Goal: Information Seeking & Learning: Understand process/instructions

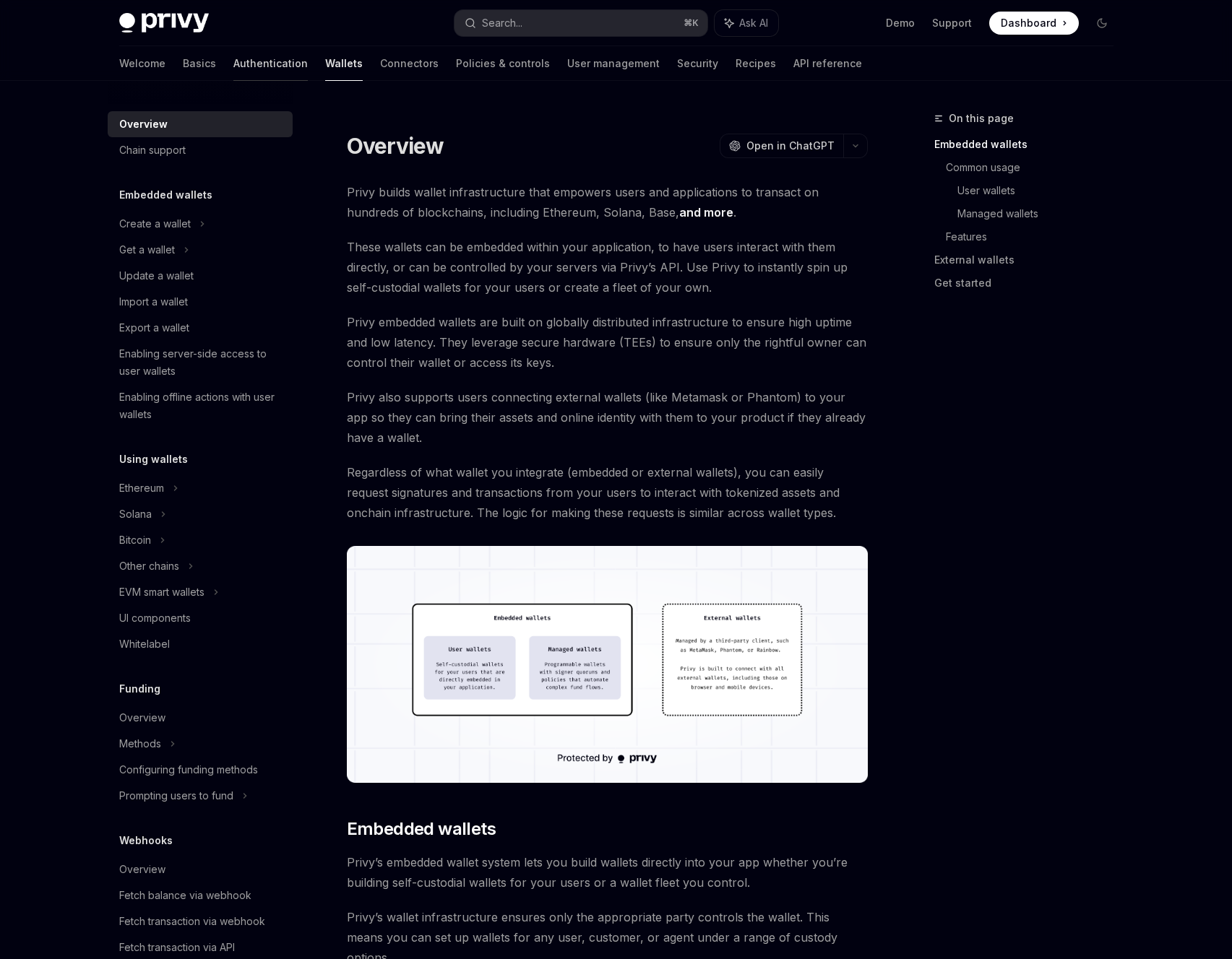
click at [234, 73] on link "Authentication" at bounding box center [271, 63] width 75 height 35
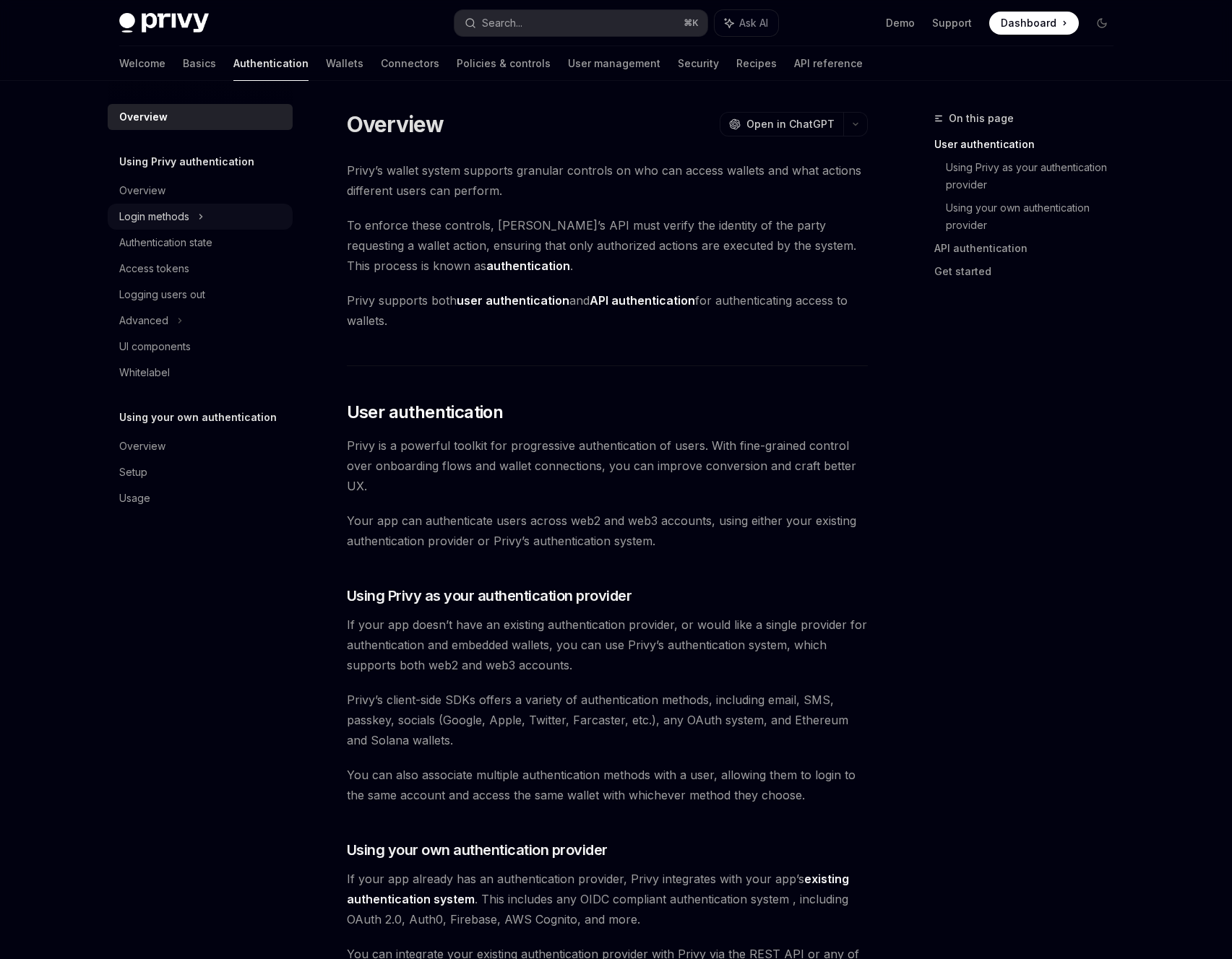
click at [192, 209] on div "Login methods" at bounding box center [200, 216] width 185 height 26
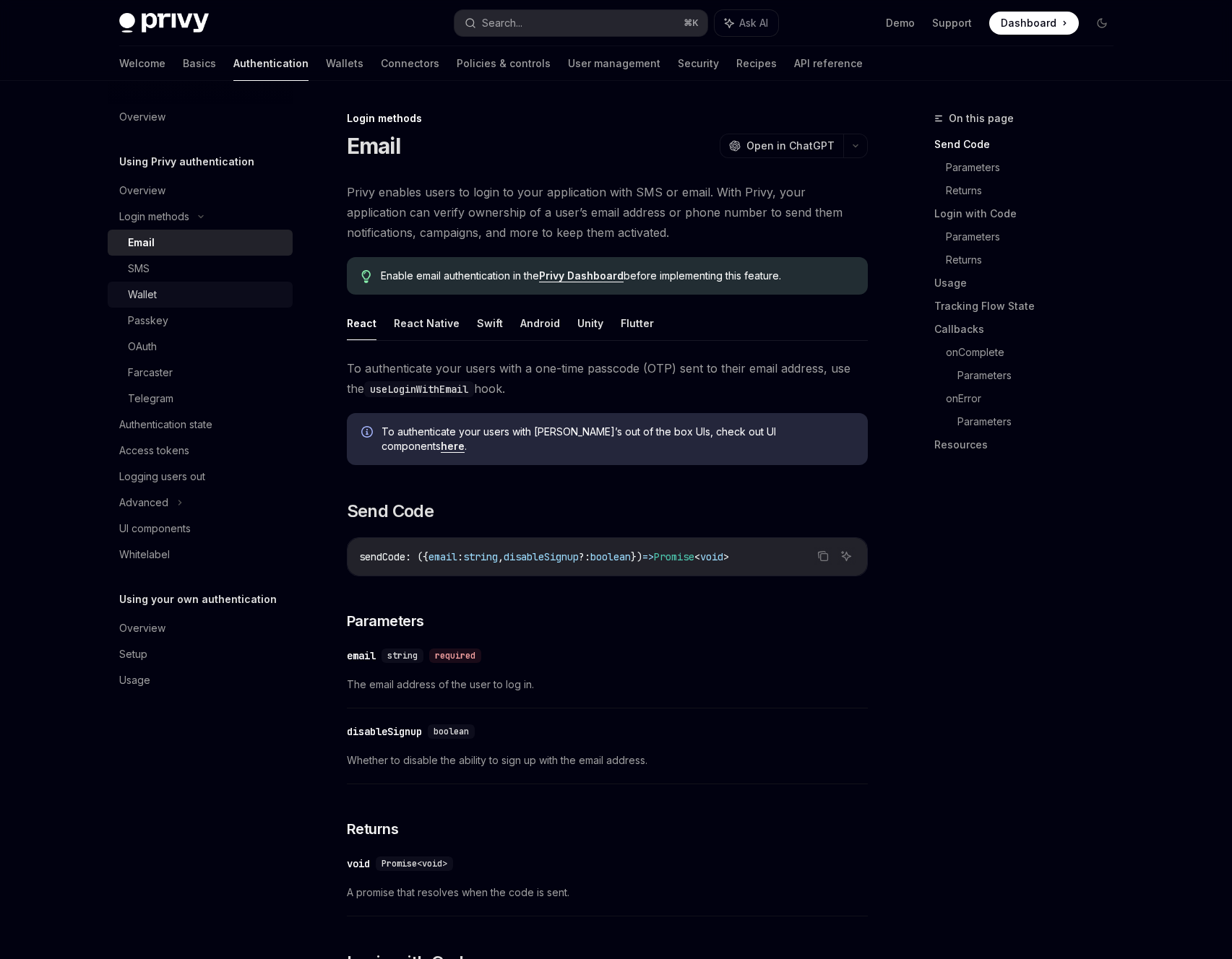
click at [192, 290] on div "Wallet" at bounding box center [206, 294] width 156 height 17
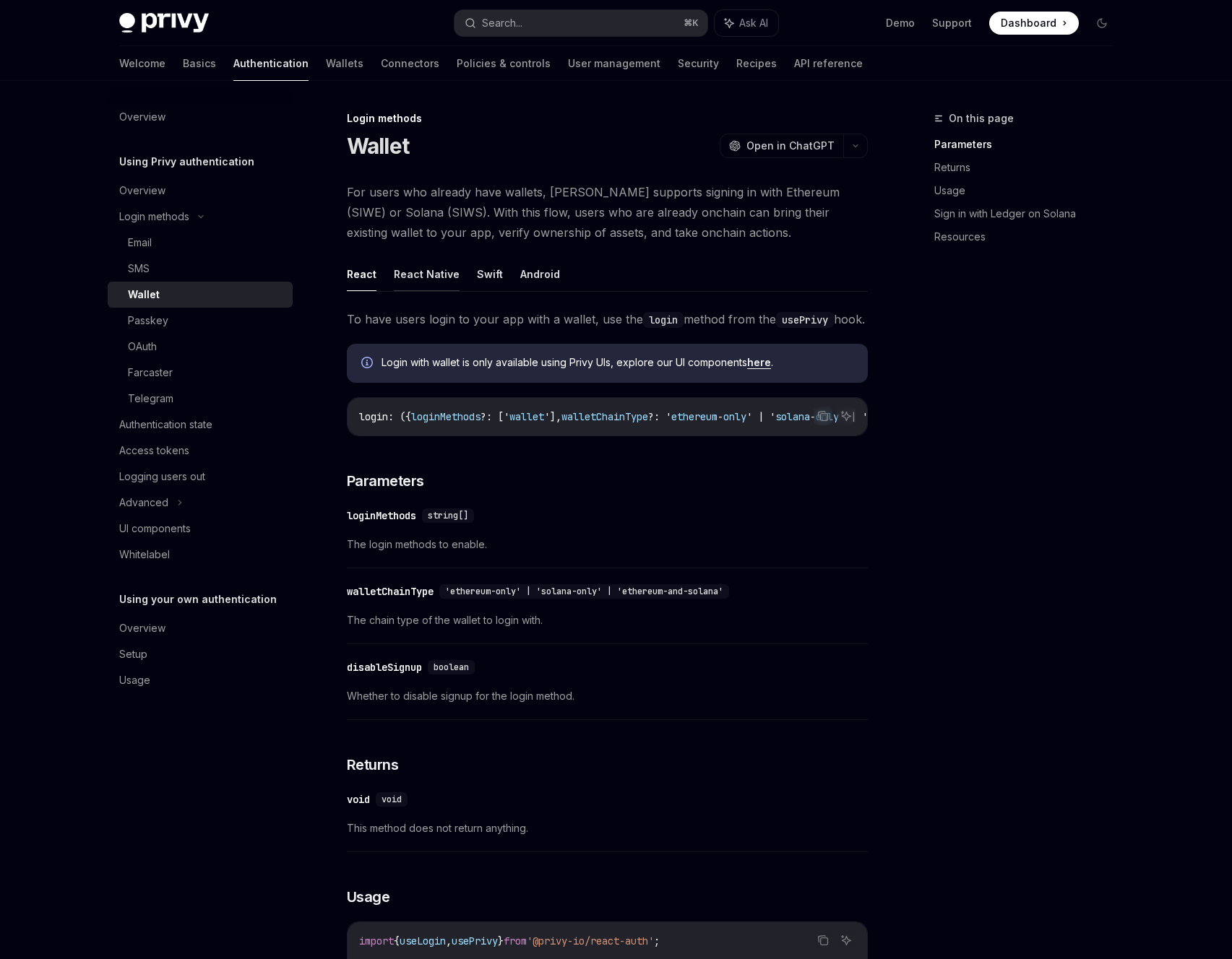
click at [447, 268] on button "React Native" at bounding box center [427, 274] width 65 height 34
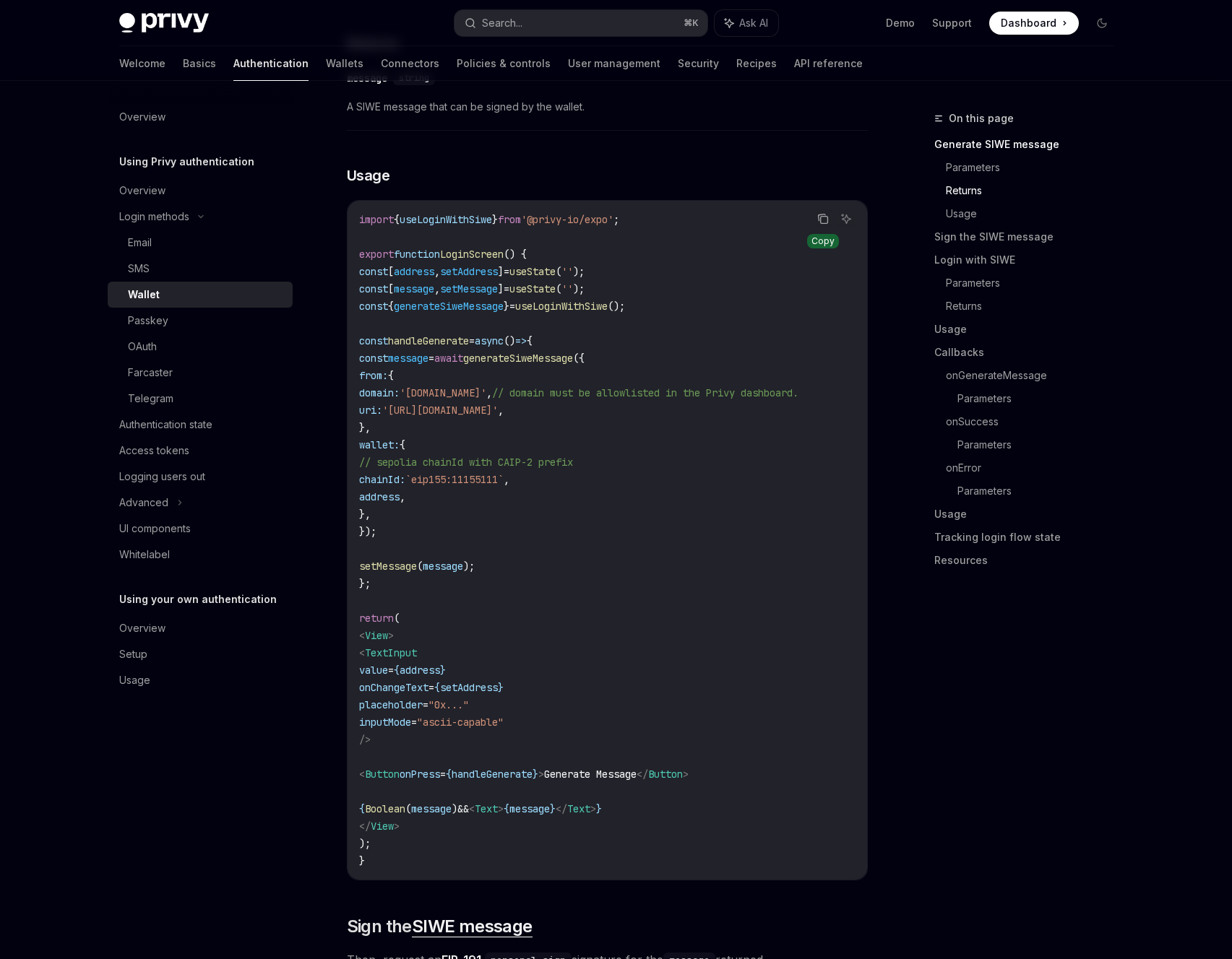
click at [822, 225] on icon "Copy the contents from the code block" at bounding box center [822, 219] width 12 height 12
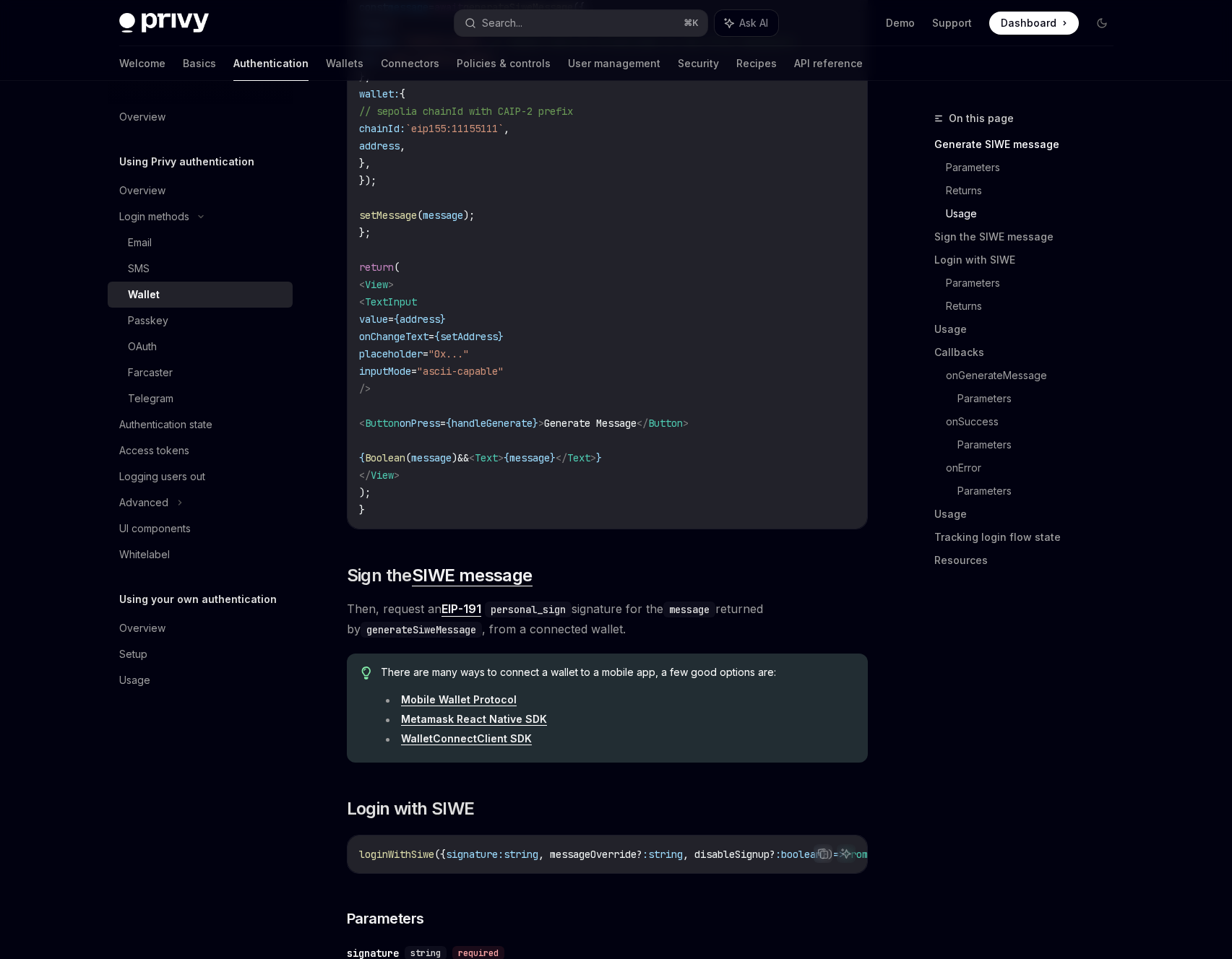
scroll to position [1546, 0]
click at [826, 859] on icon "Copy the contents from the code block" at bounding box center [822, 852] width 12 height 12
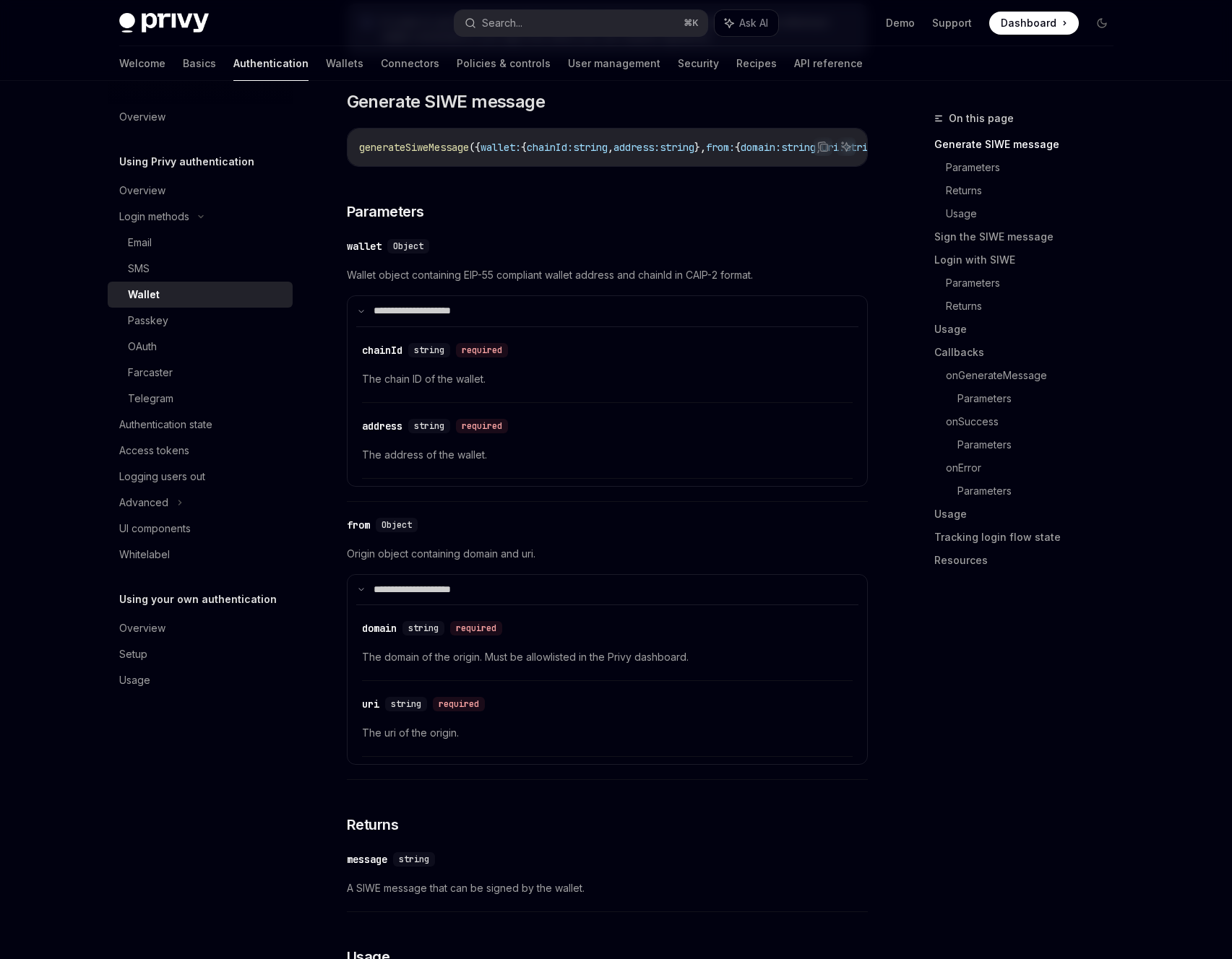
scroll to position [0, 0]
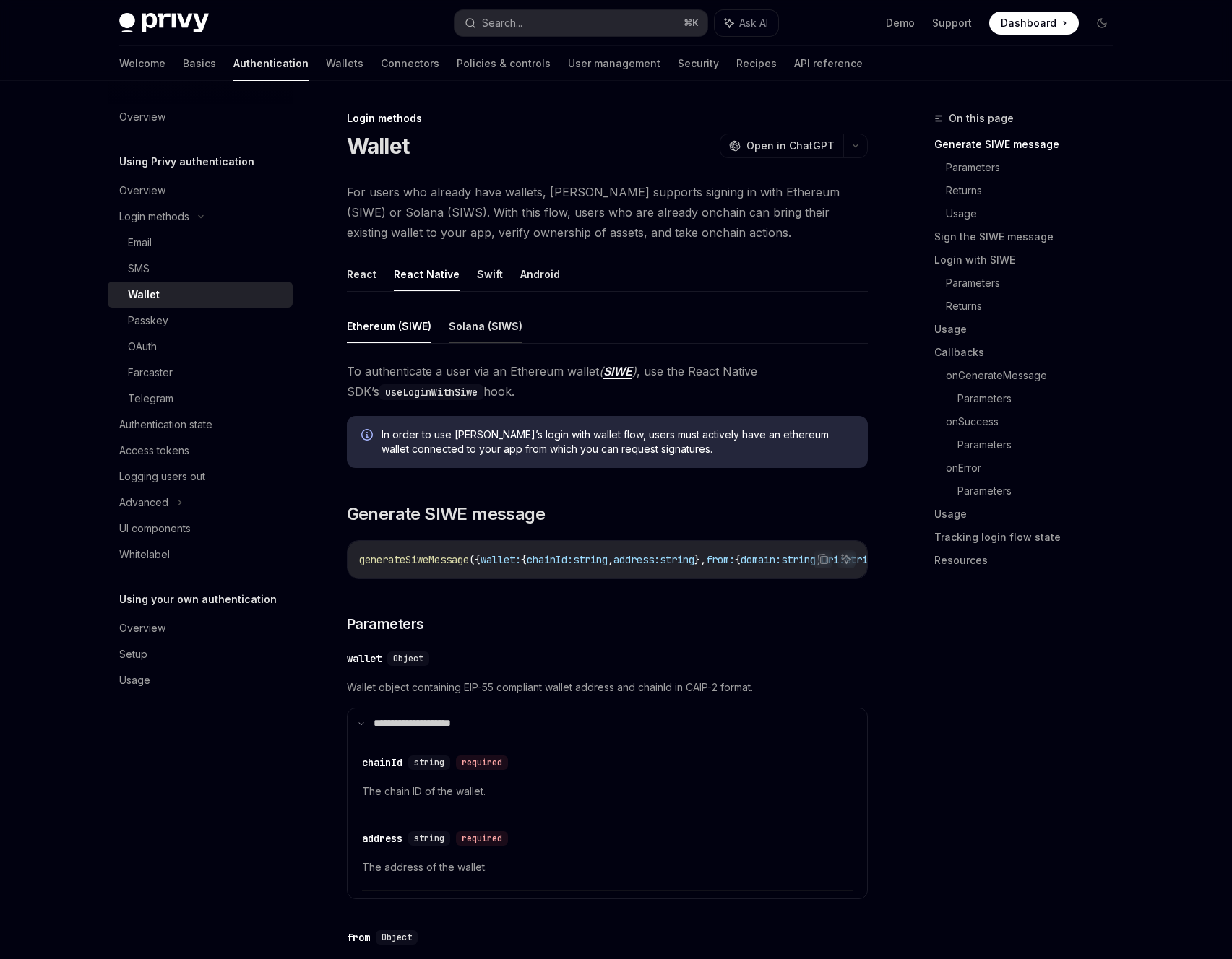
click at [483, 326] on button "Solana (SIWS)" at bounding box center [485, 326] width 74 height 34
type textarea "*"
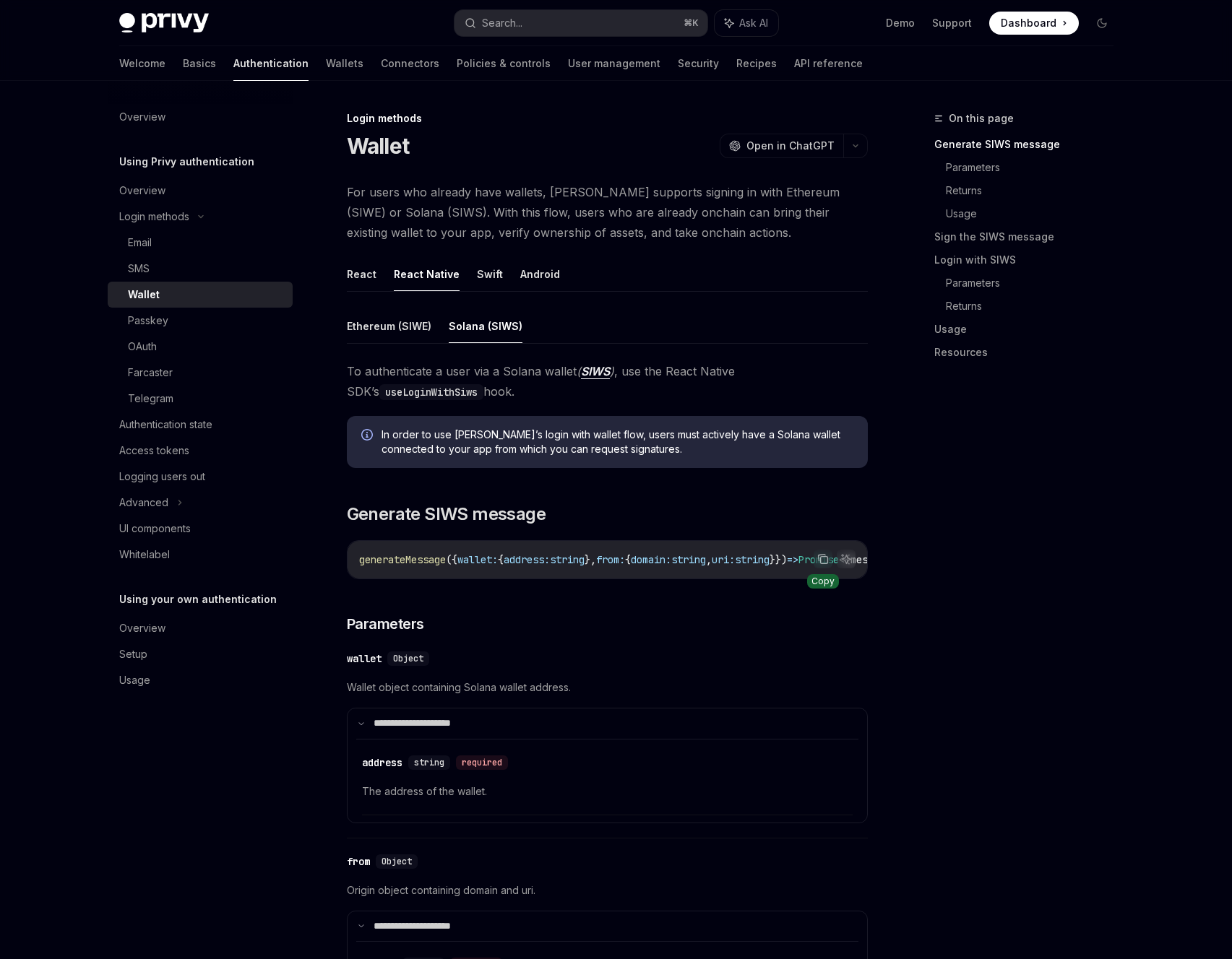
click at [818, 557] on icon "Copy the contents from the code block" at bounding box center [822, 559] width 12 height 12
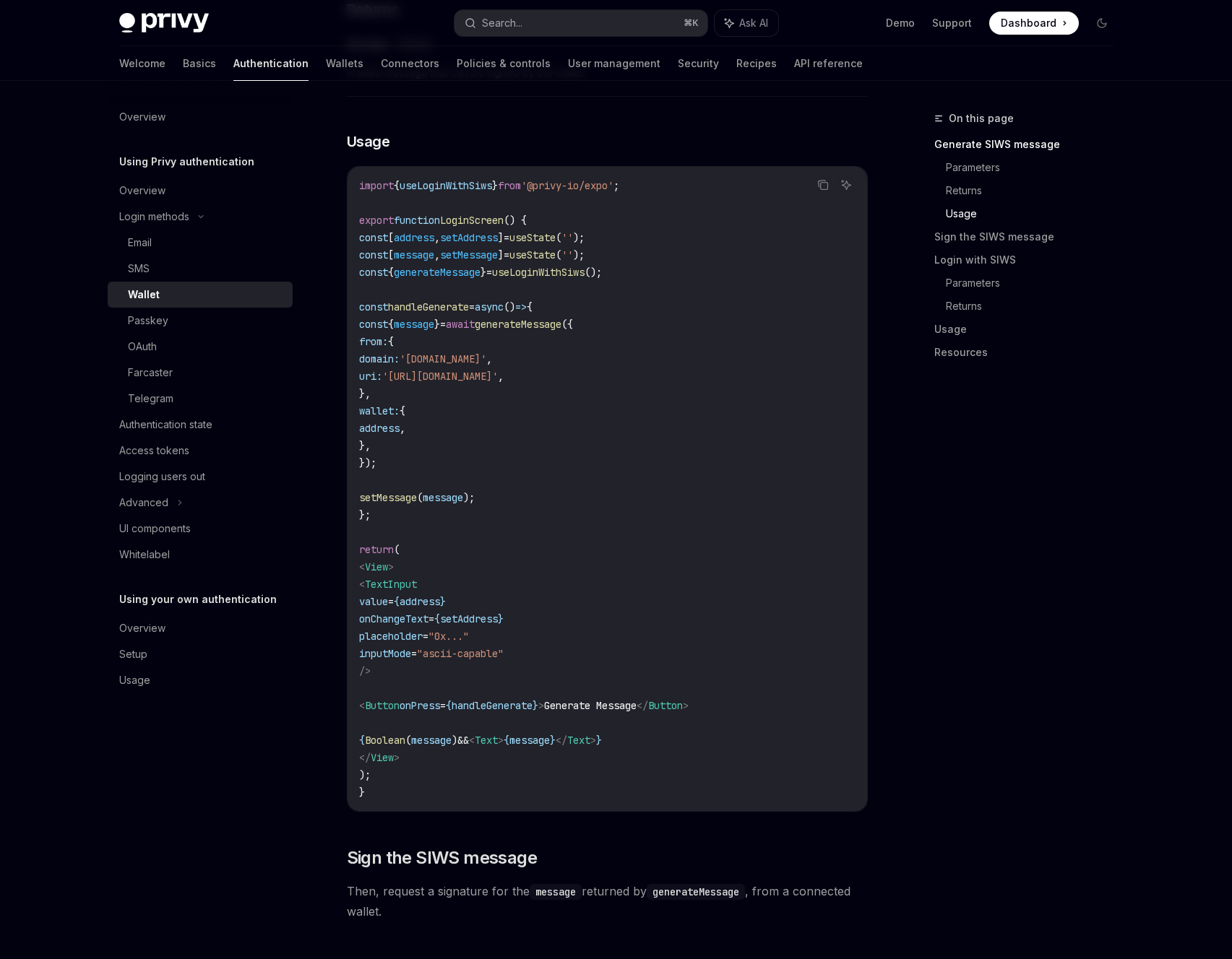
scroll to position [797, 0]
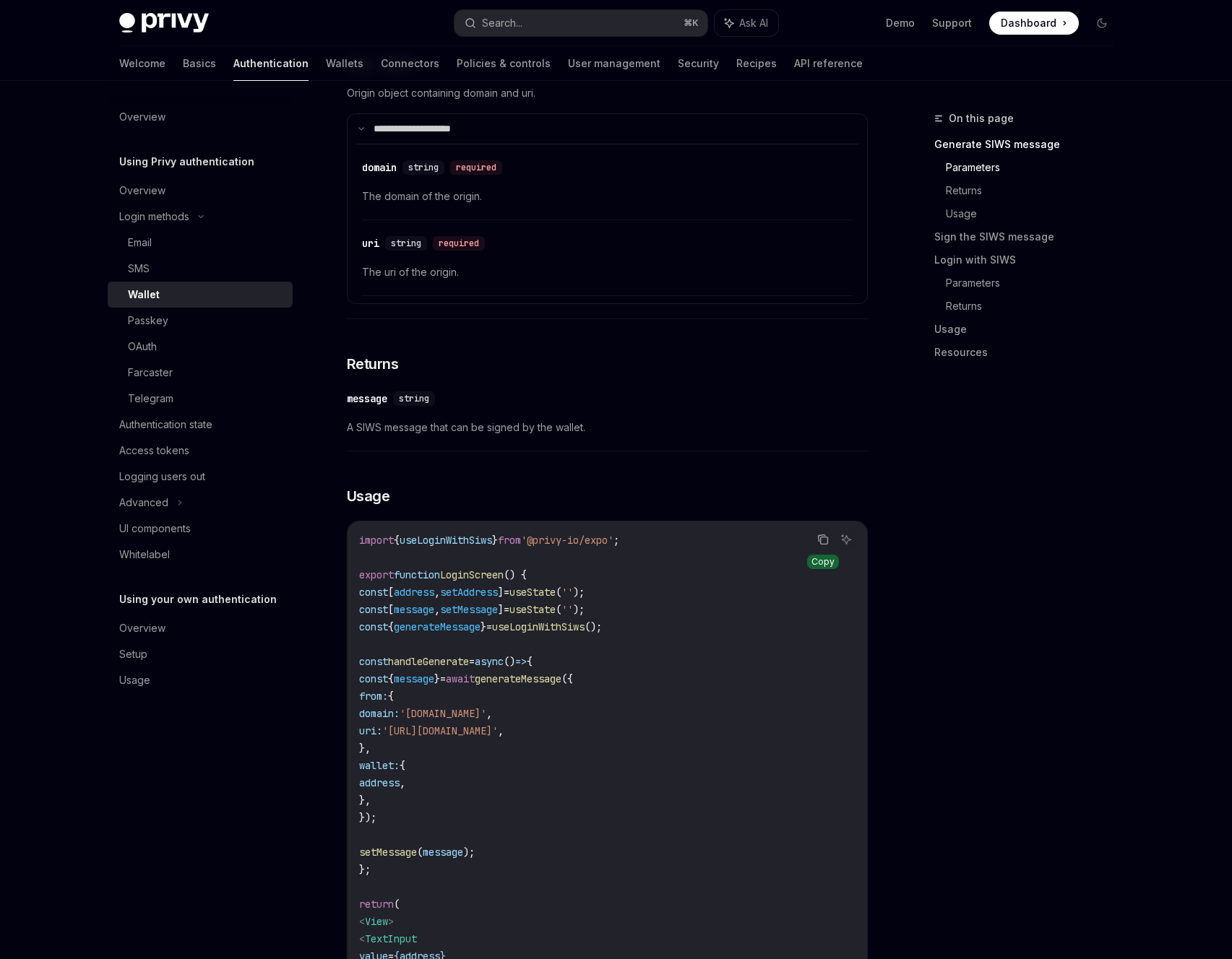
click at [825, 546] on icon "Copy the contents from the code block" at bounding box center [822, 539] width 12 height 12
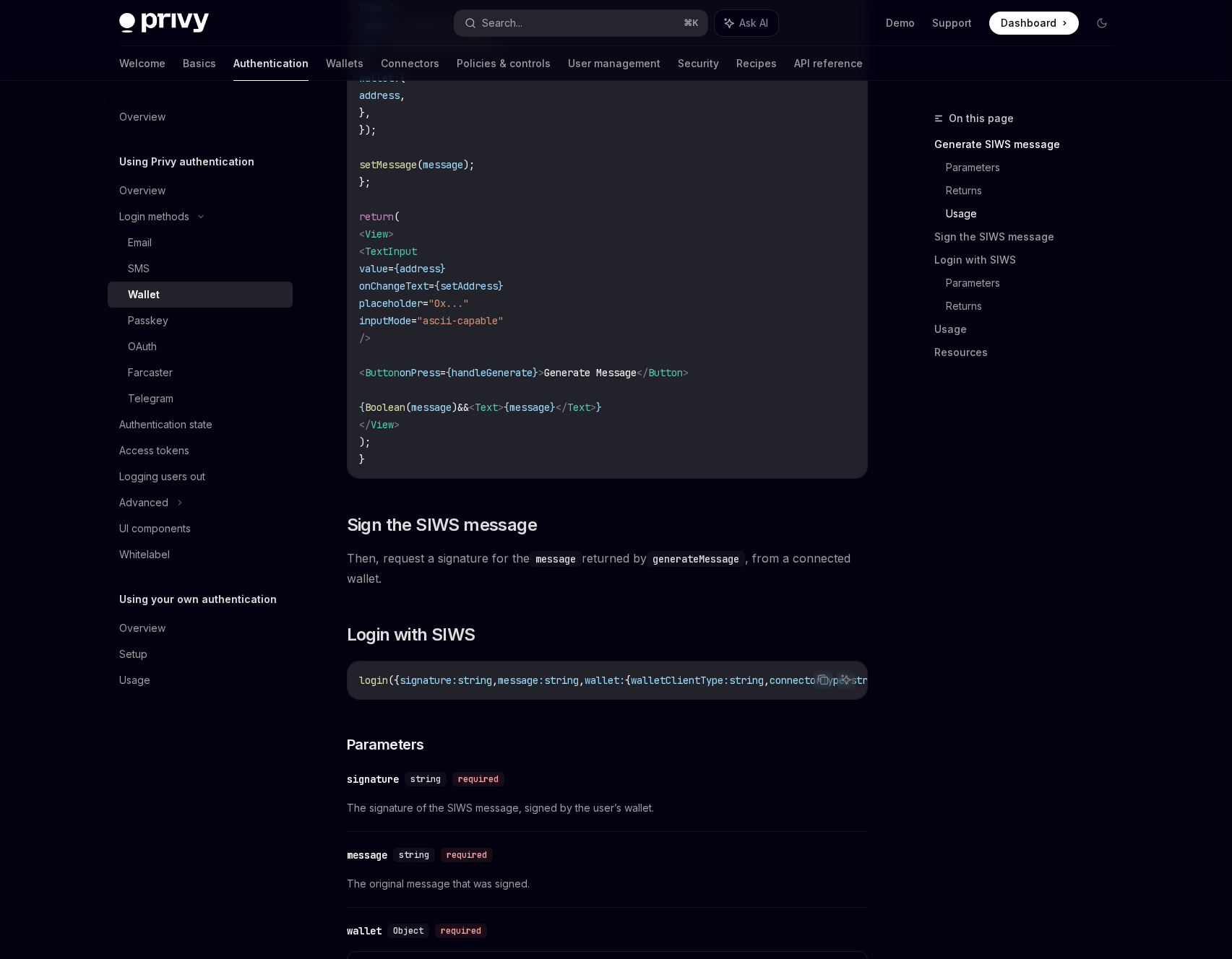
scroll to position [1593, 0]
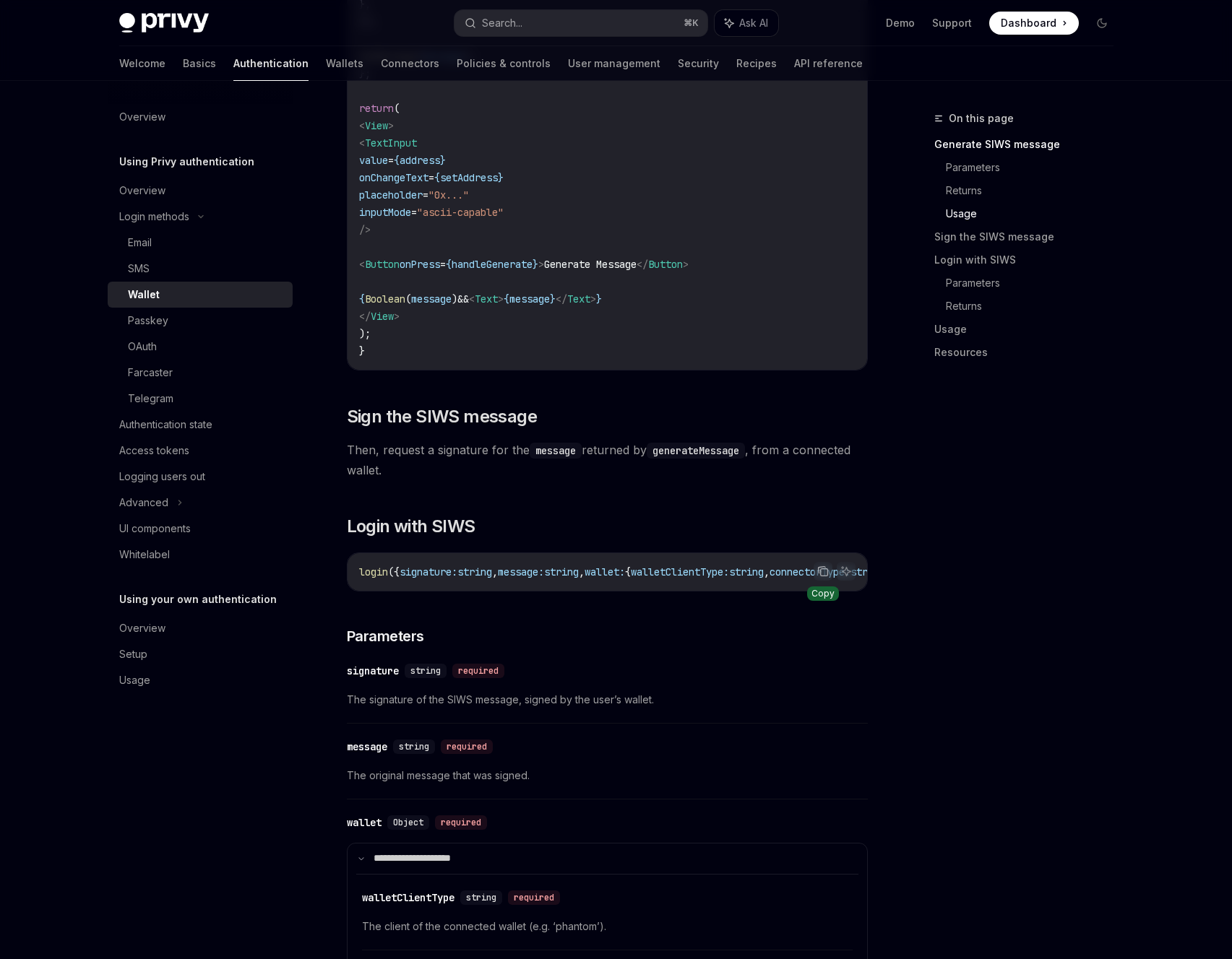
click at [818, 574] on icon "Copy the contents from the code block" at bounding box center [821, 570] width 7 height 6
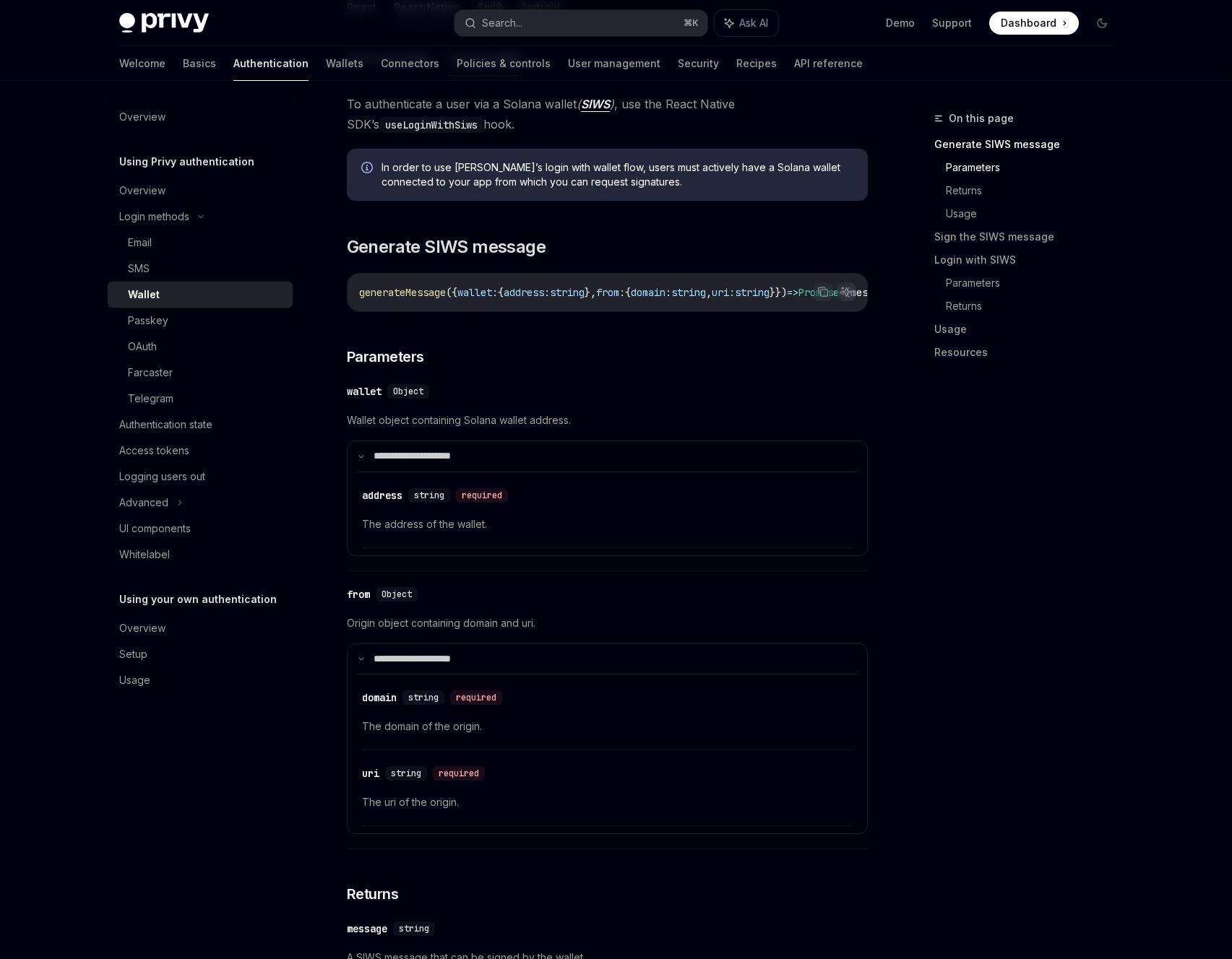
scroll to position [0, 0]
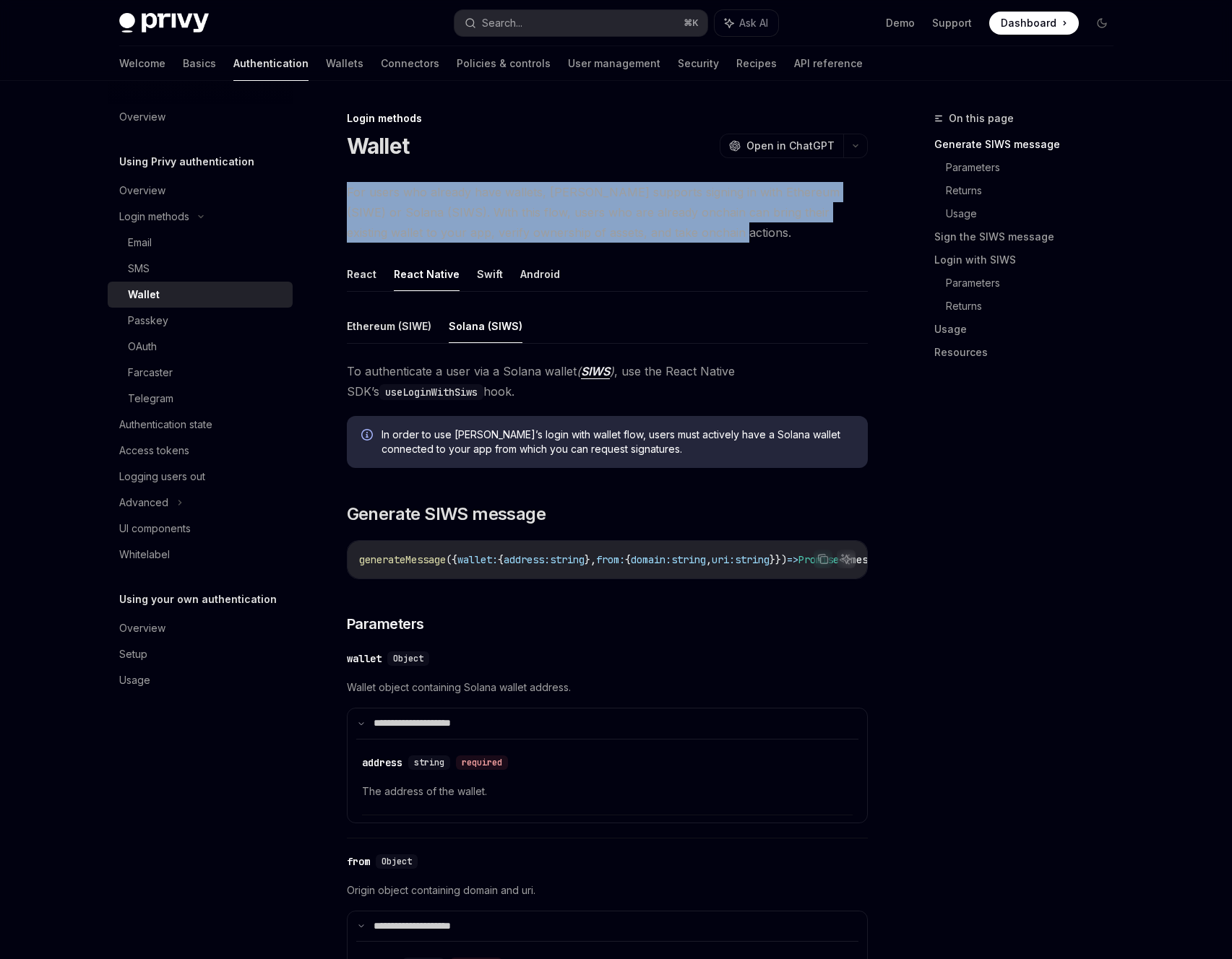
drag, startPoint x: 347, startPoint y: 189, endPoint x: 731, endPoint y: 225, distance: 385.7
click at [730, 225] on span "For users who already have wallets, [PERSON_NAME] supports signing in with Ethe…" at bounding box center [607, 213] width 521 height 61
copy span "For users who already have wallets, [PERSON_NAME] supports signing in with Ethe…"
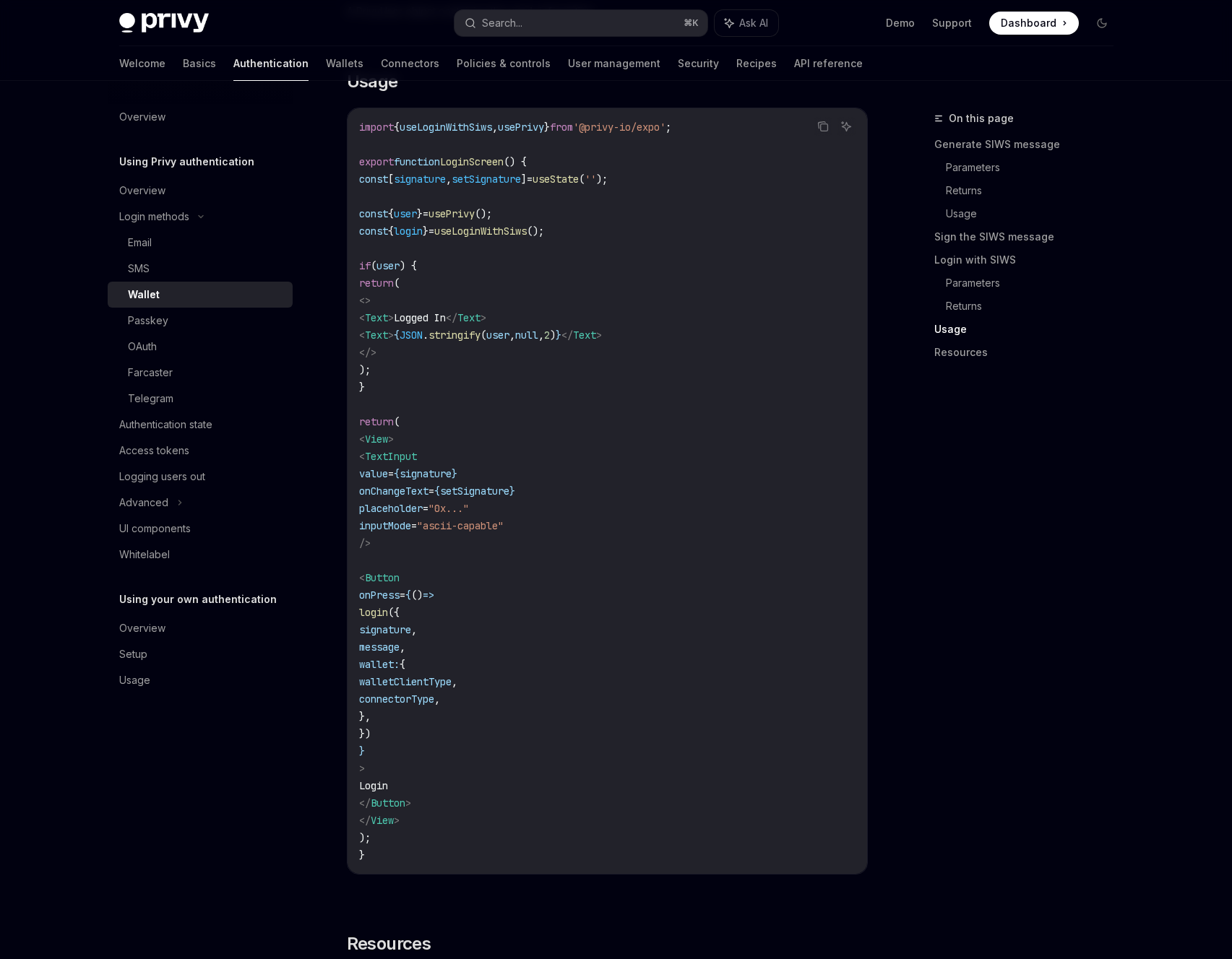
scroll to position [2804, 0]
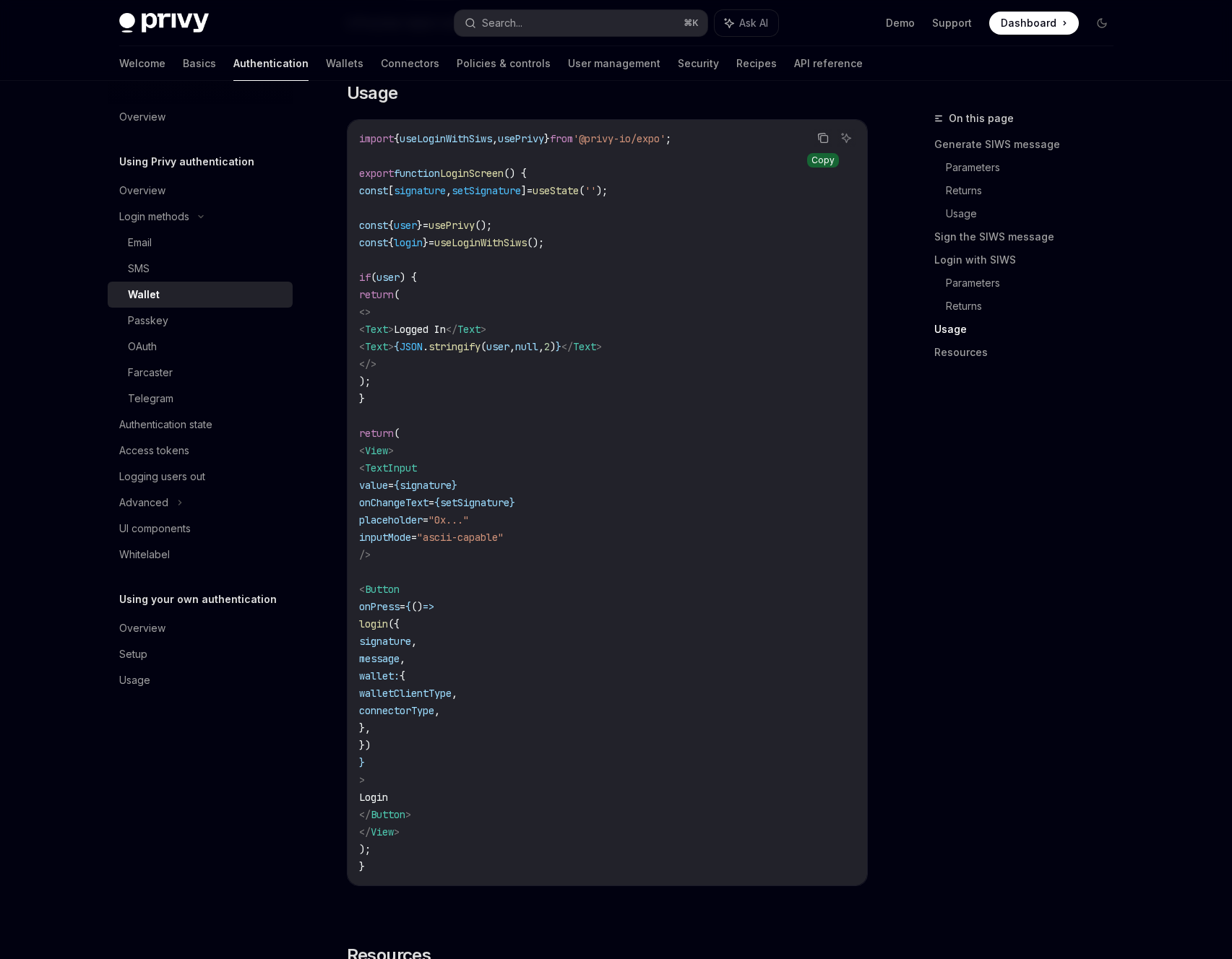
click at [825, 144] on icon "Copy the contents from the code block" at bounding box center [822, 138] width 12 height 12
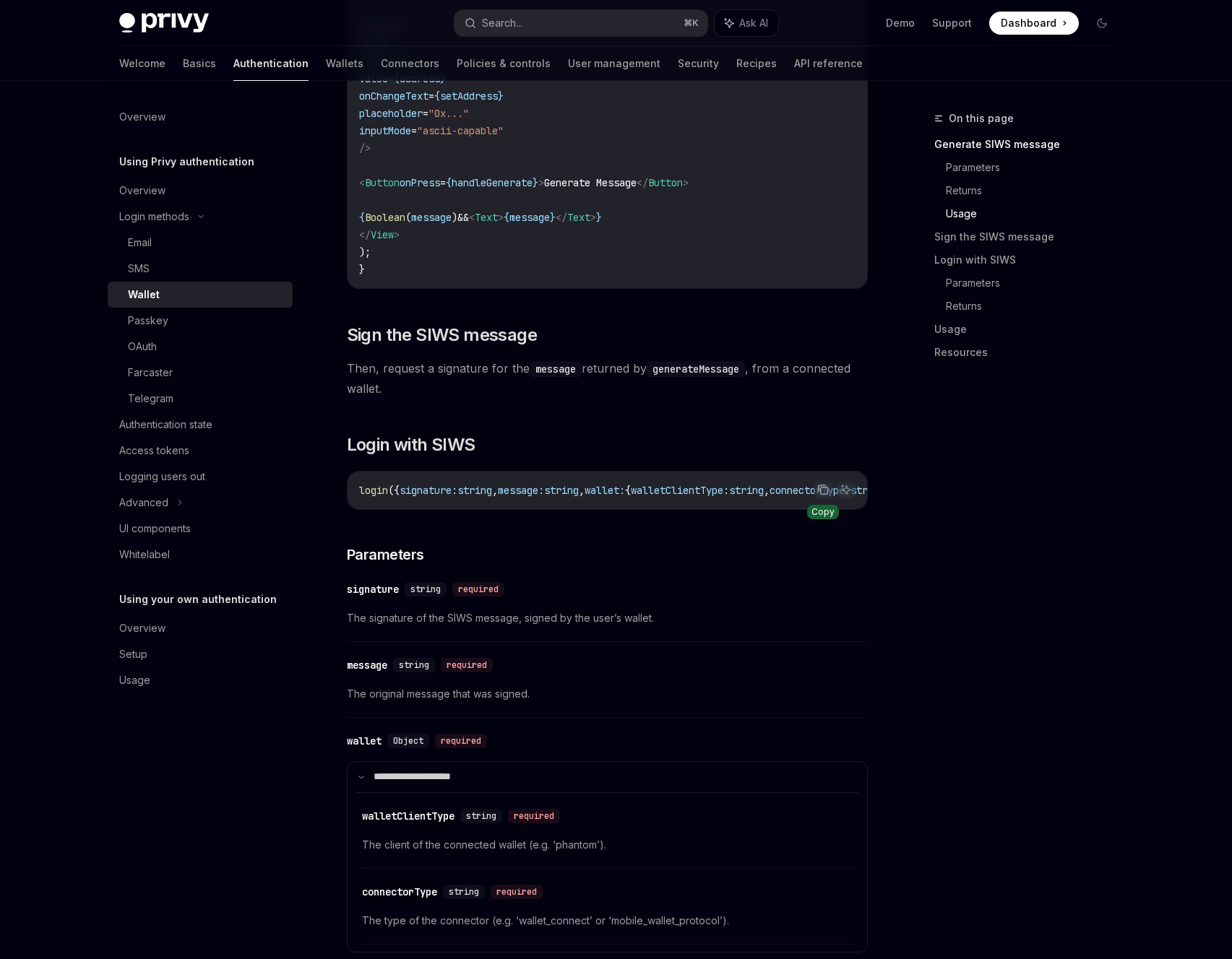
scroll to position [1667, 0]
